Goal: Task Accomplishment & Management: Manage account settings

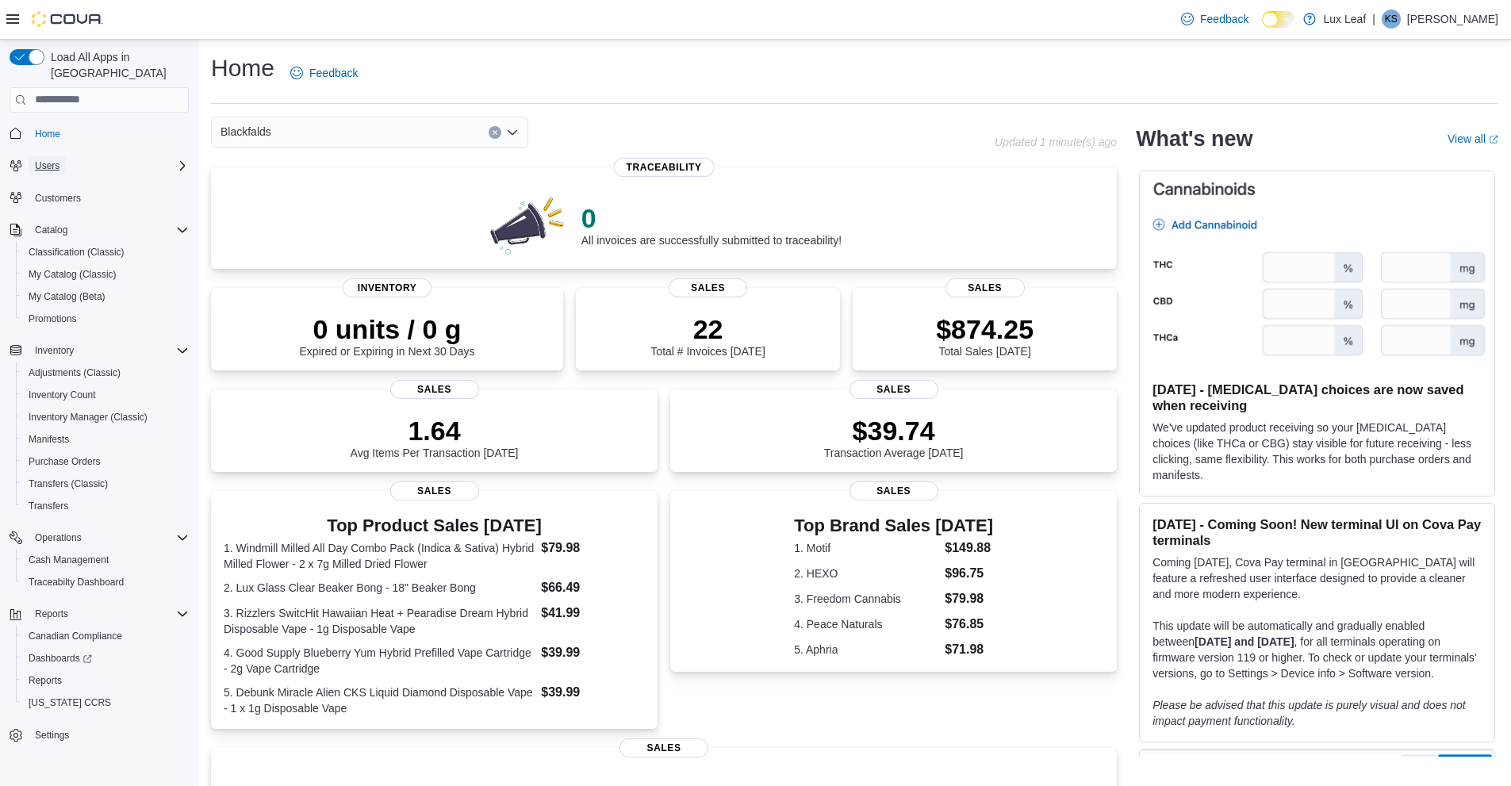
click at [66, 156] on button "Users" at bounding box center [47, 165] width 37 height 19
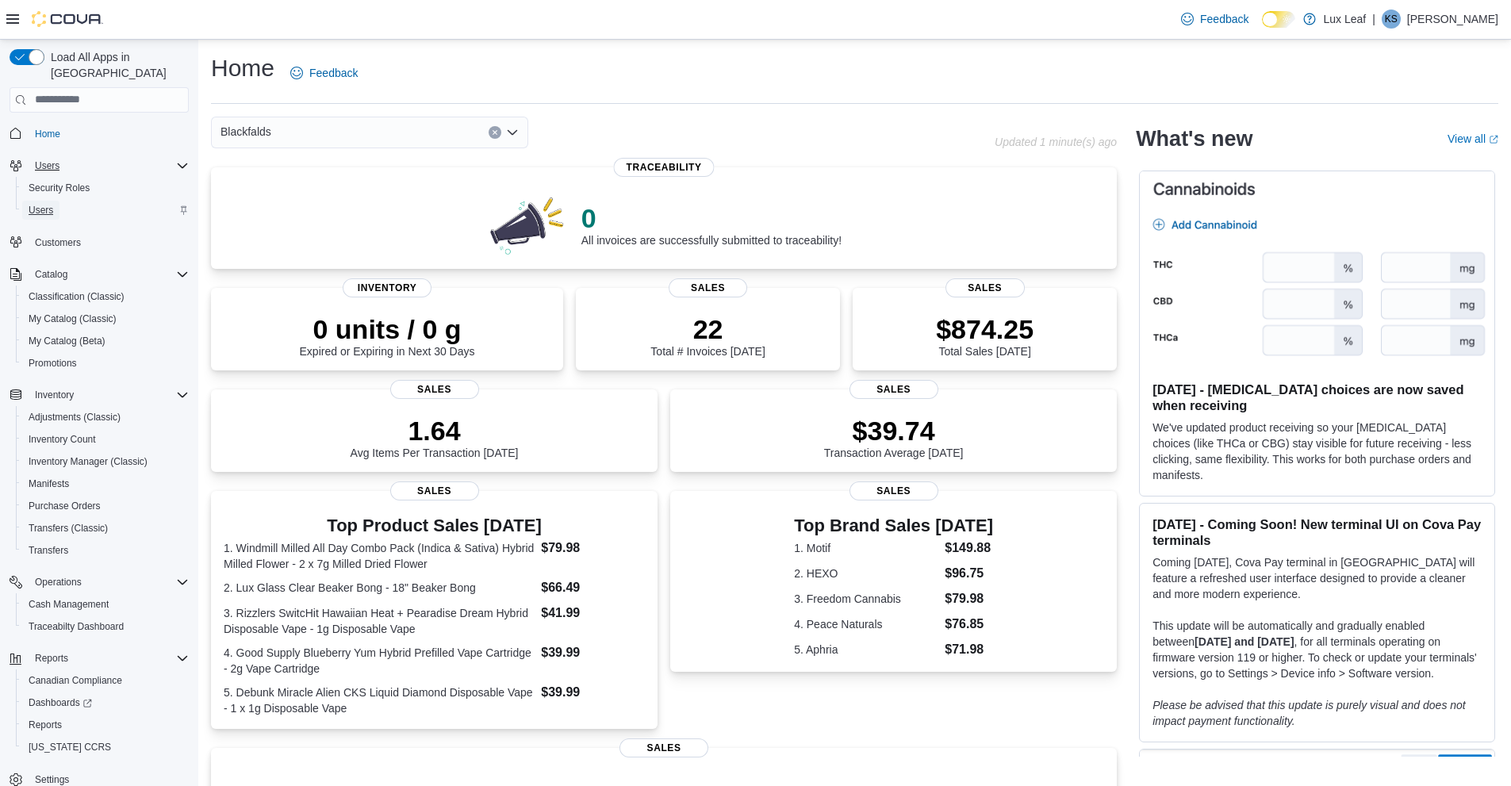
click at [52, 204] on span "Users" at bounding box center [41, 210] width 25 height 13
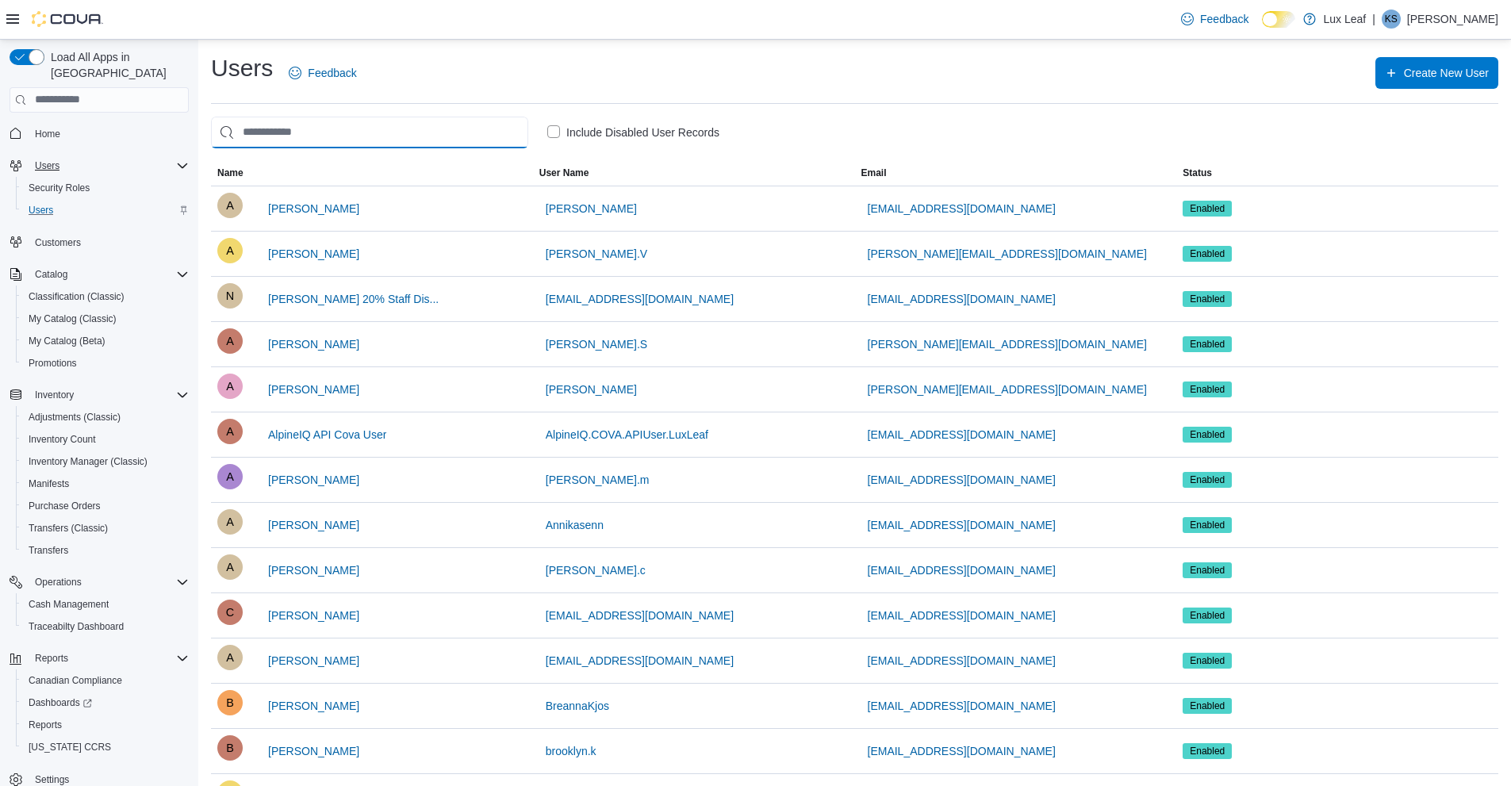
click at [468, 125] on input "search" at bounding box center [369, 133] width 317 height 32
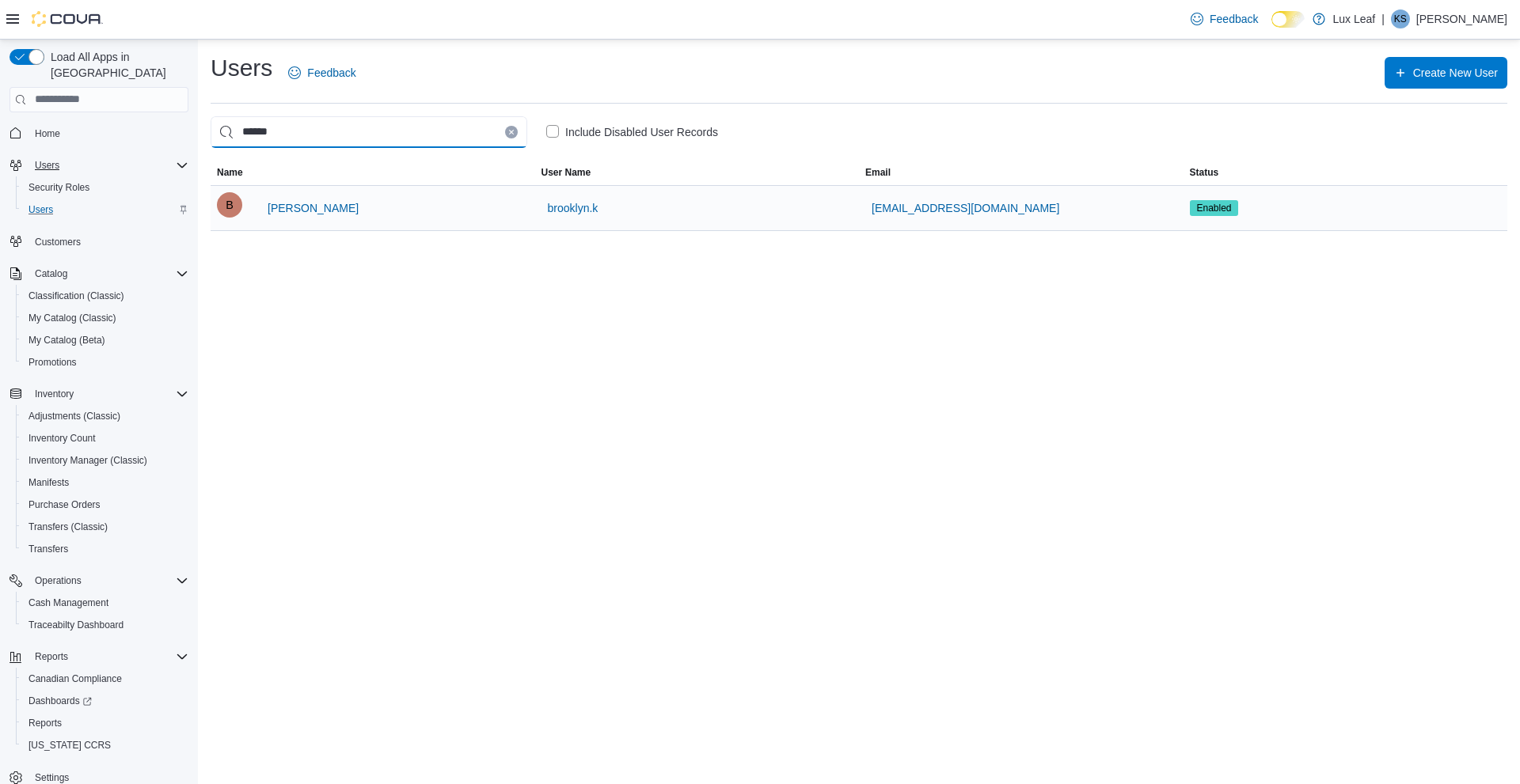
type input "******"
click at [373, 205] on div "B [PERSON_NAME]" at bounding box center [372, 208] width 312 height 32
click at [301, 205] on span "[PERSON_NAME]" at bounding box center [312, 208] width 91 height 16
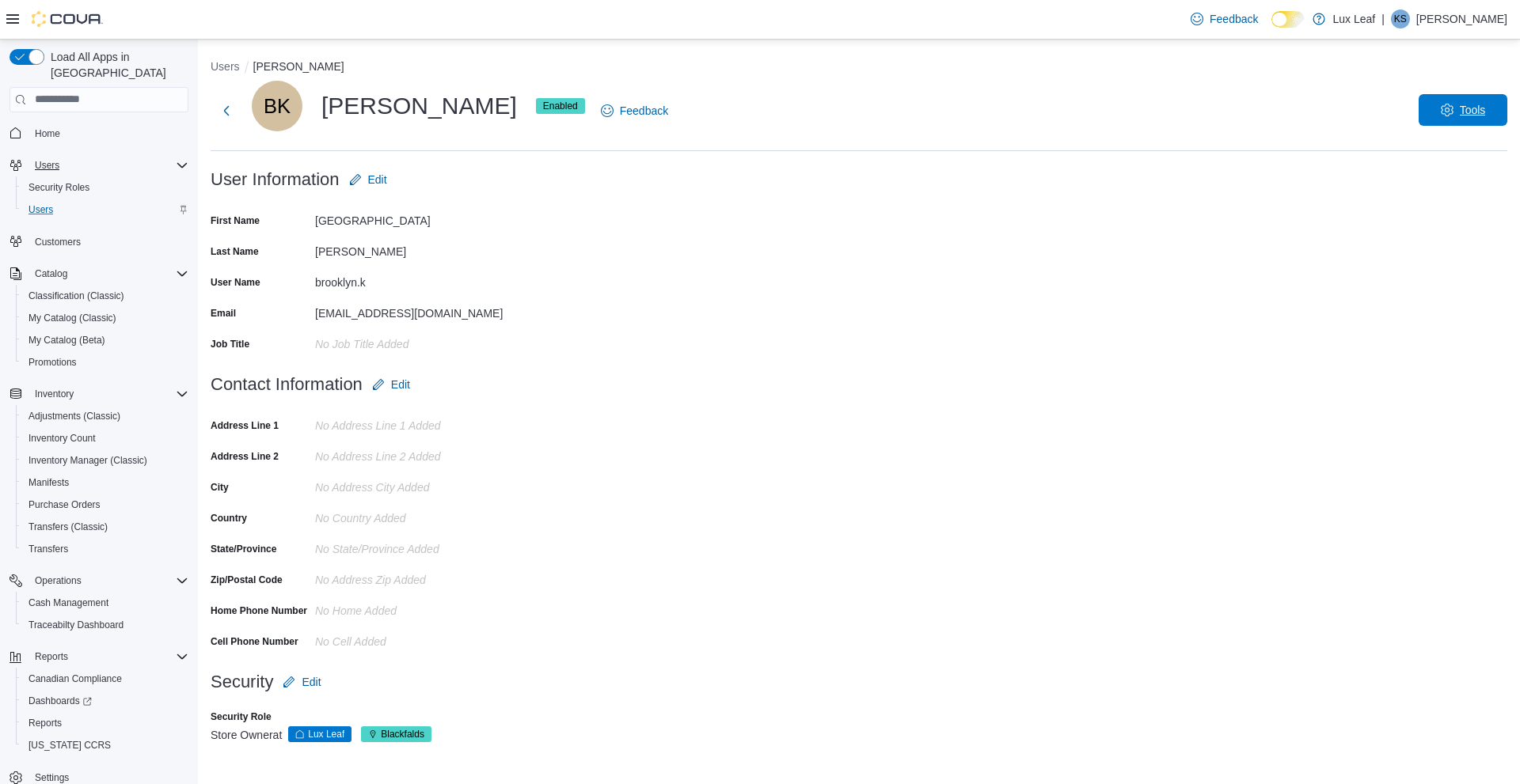
click at [1481, 121] on span "Tools" at bounding box center [1463, 110] width 70 height 32
click at [1457, 180] on span "Disable User" at bounding box center [1439, 184] width 73 height 19
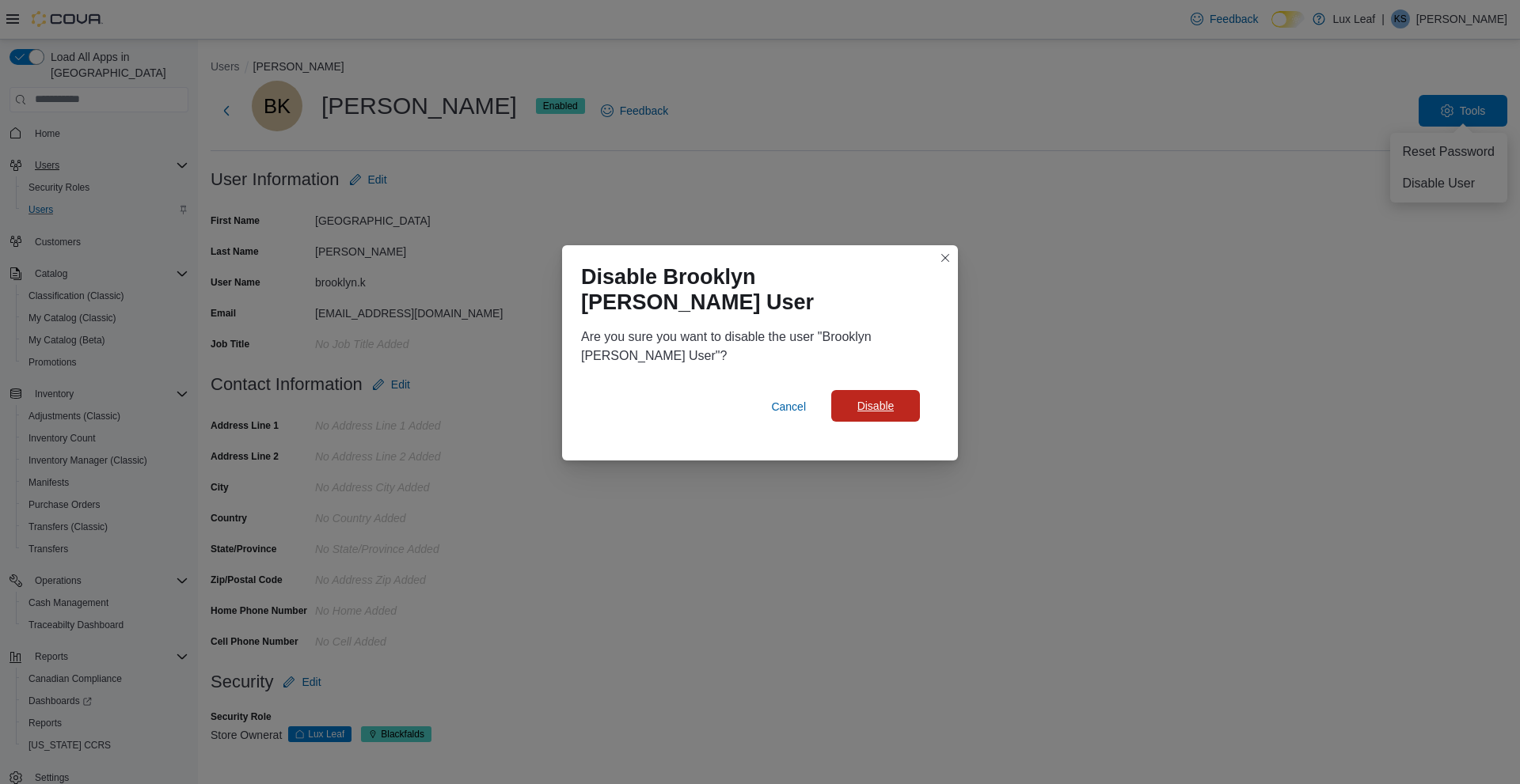
click at [860, 398] on span "Disable" at bounding box center [875, 406] width 37 height 16
